Goal: Obtain resource: Download file/media

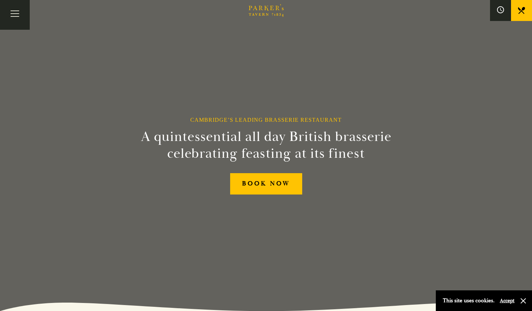
click at [0, 0] on link "Menus" at bounding box center [0, 0] width 0 height 0
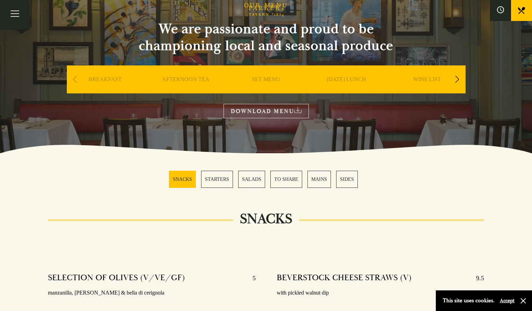
scroll to position [140, 0]
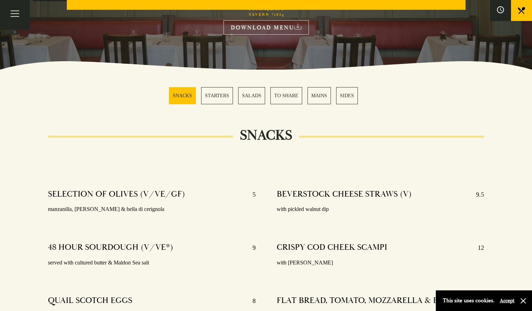
click at [312, 97] on link "MAINS" at bounding box center [319, 95] width 23 height 17
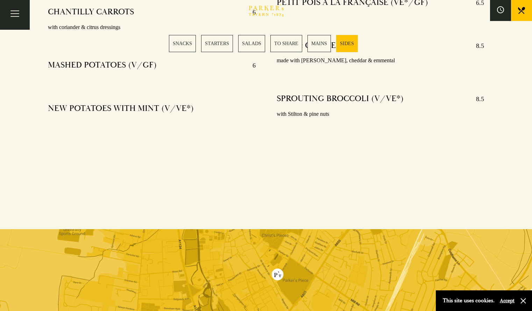
scroll to position [1846, 0]
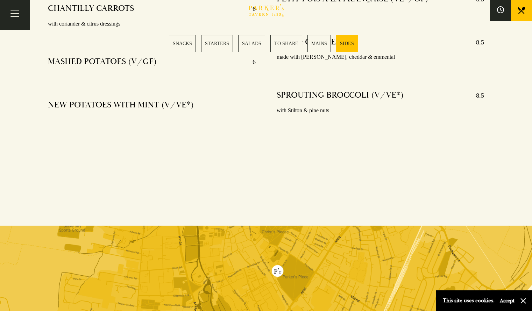
click at [0, 0] on div "Bar Restaurant What’s On Afternoon Tea Menus All That Jazz BOOK" at bounding box center [0, 0] width 0 height 0
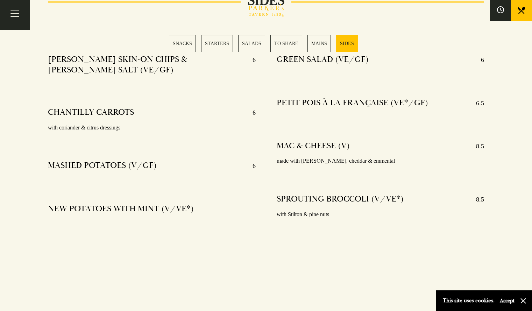
click at [320, 43] on link "MAINS" at bounding box center [319, 43] width 23 height 17
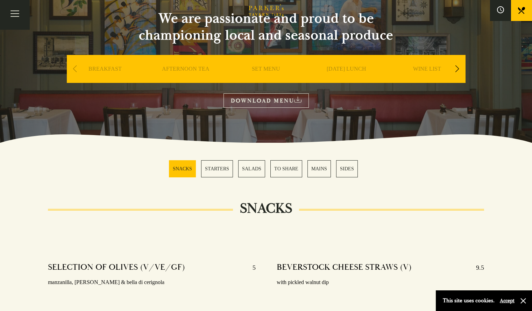
scroll to position [67, 0]
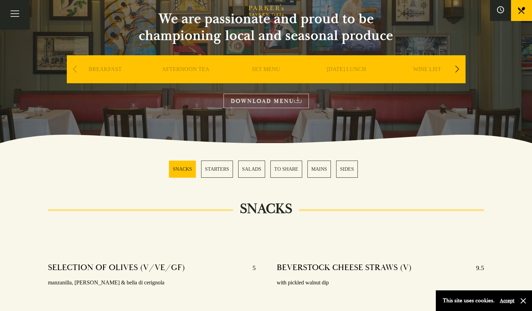
click at [348, 64] on div "[DATE] LUNCH" at bounding box center [346, 79] width 77 height 49
click at [345, 65] on div "[DATE] LUNCH" at bounding box center [346, 79] width 77 height 49
click at [339, 70] on link "[DATE] LUNCH" at bounding box center [347, 80] width 40 height 28
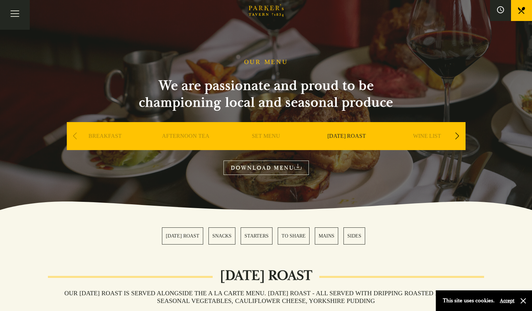
scroll to position [12, 0]
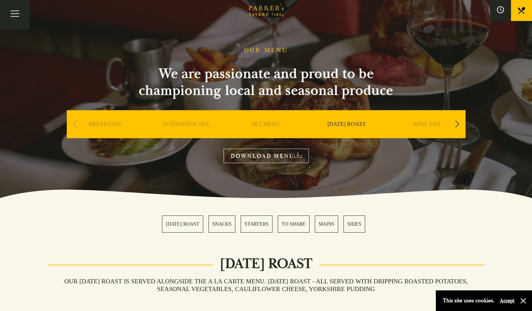
click at [281, 160] on link "DOWNLOAD MENU" at bounding box center [266, 156] width 85 height 14
